Goal: Task Accomplishment & Management: Manage account settings

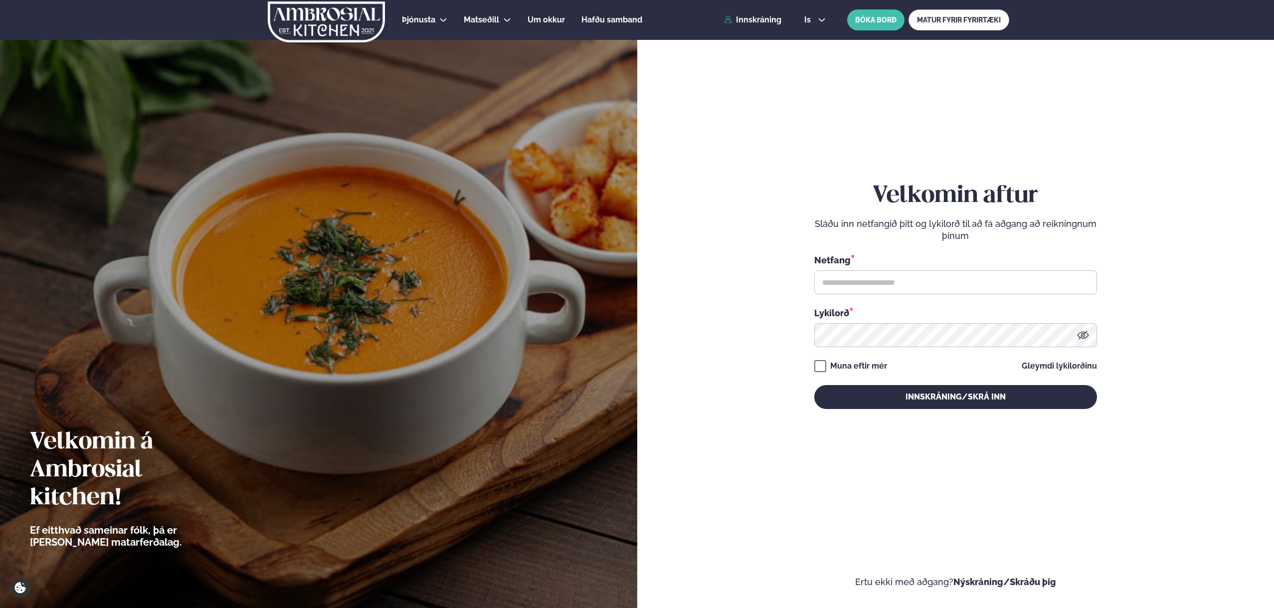
click at [857, 268] on div "Netfang *" at bounding box center [955, 273] width 283 height 41
click at [863, 288] on input "text" at bounding box center [955, 282] width 283 height 24
click at [878, 278] on input "text" at bounding box center [955, 282] width 283 height 24
type input "**********"
click at [810, 359] on form "**********" at bounding box center [955, 305] width 577 height 564
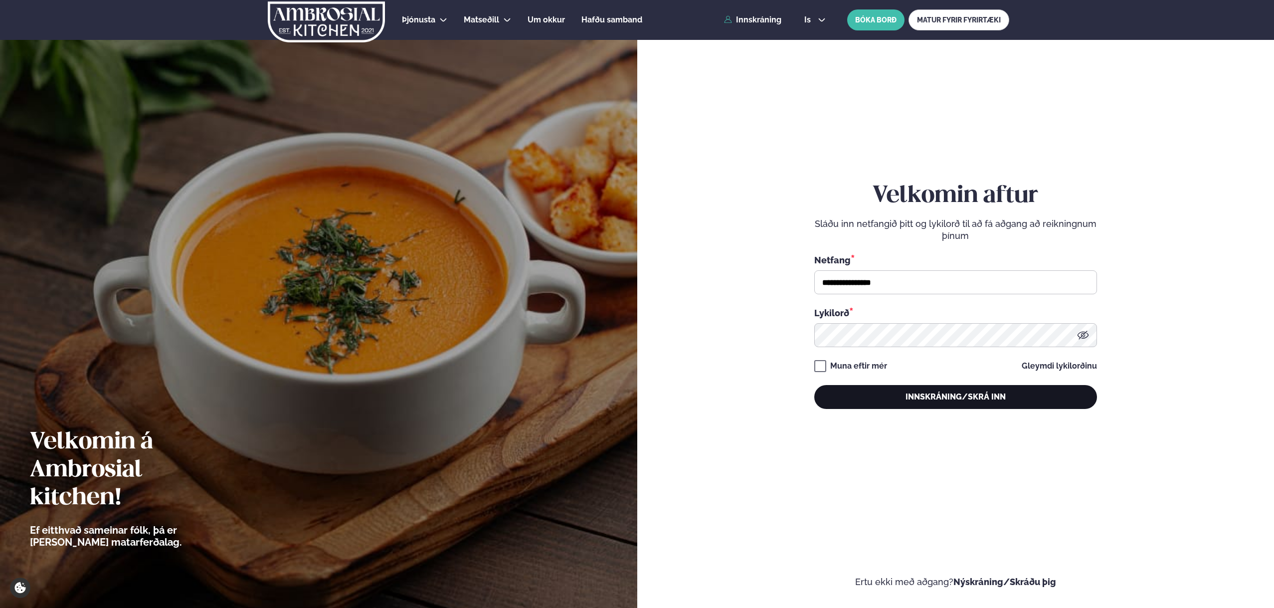
click at [933, 395] on button "Innskráning/Skrá inn" at bounding box center [955, 397] width 283 height 24
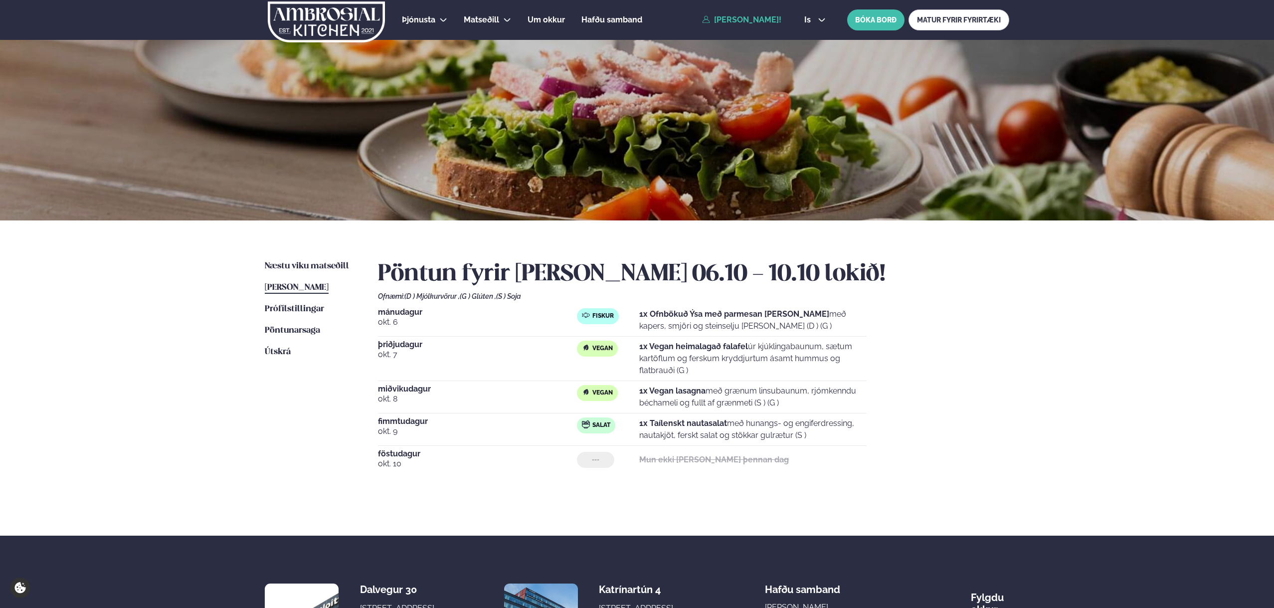
click at [711, 22] on link "[PERSON_NAME]!" at bounding box center [741, 19] width 79 height 9
click at [304, 308] on span "Prófílstillingar" at bounding box center [294, 309] width 59 height 8
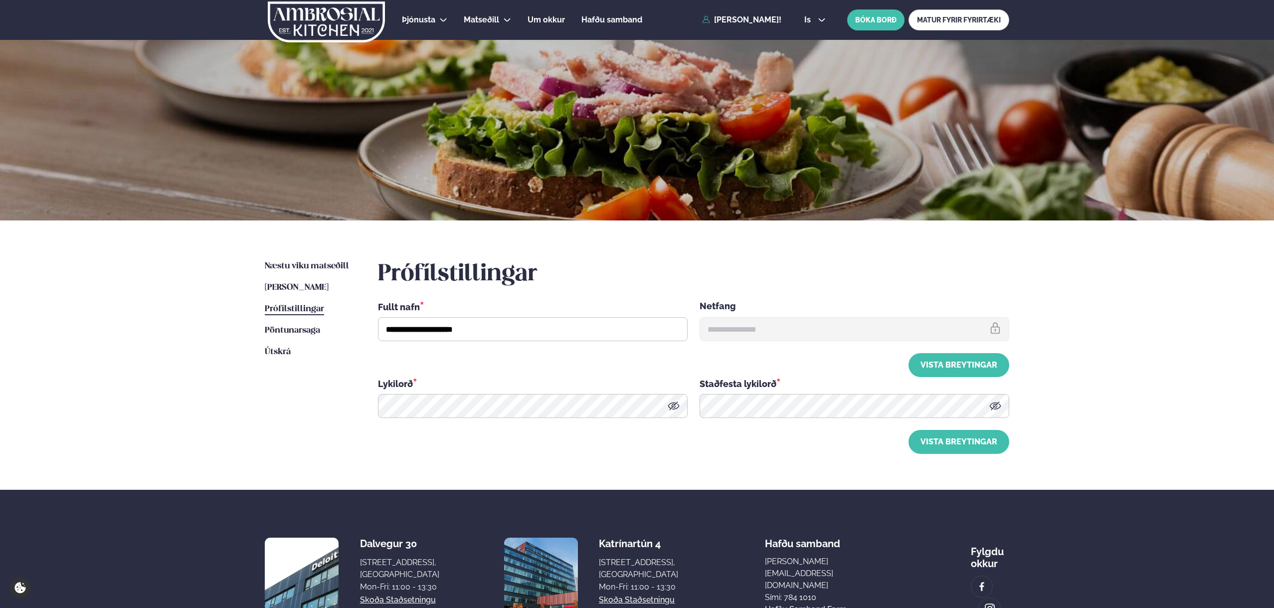
click at [298, 323] on ul "Næstu [PERSON_NAME] matseðill Næsta vika [PERSON_NAME] matseðill [PERSON_NAME] …" at bounding box center [311, 356] width 93 height 193
click at [298, 334] on span "Pöntunarsaga" at bounding box center [292, 330] width 55 height 8
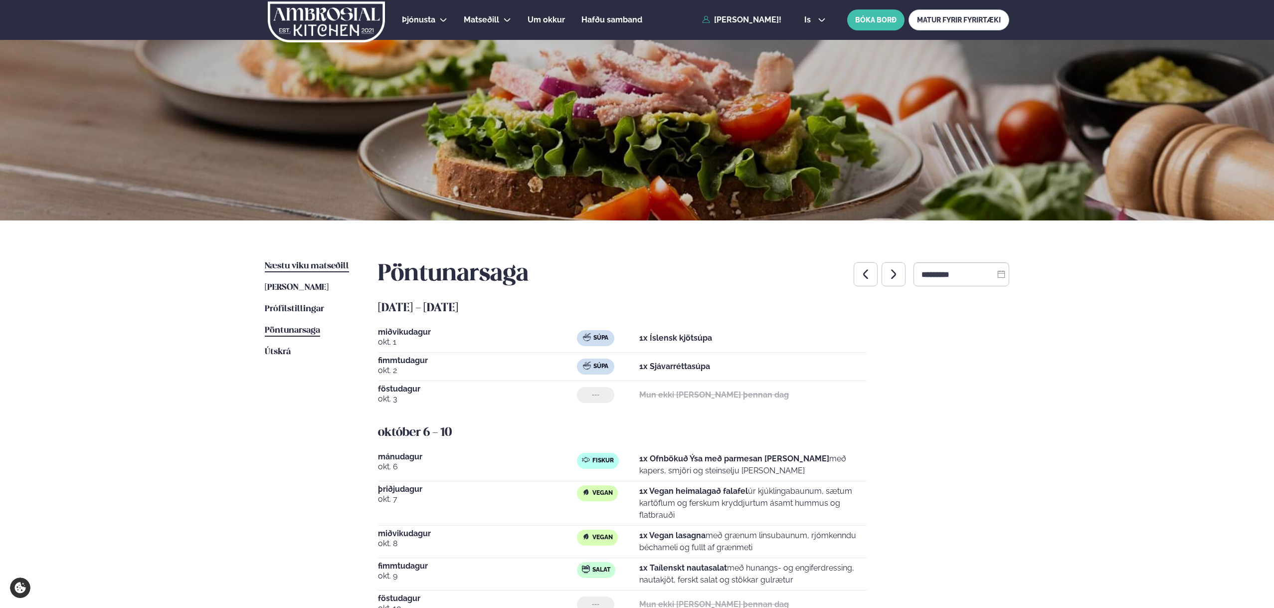
click at [317, 262] on span "Næstu viku matseðill" at bounding box center [307, 266] width 84 height 8
